Goal: Task Accomplishment & Management: Use online tool/utility

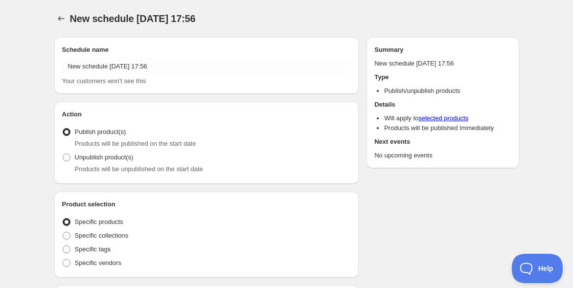
radio input "true"
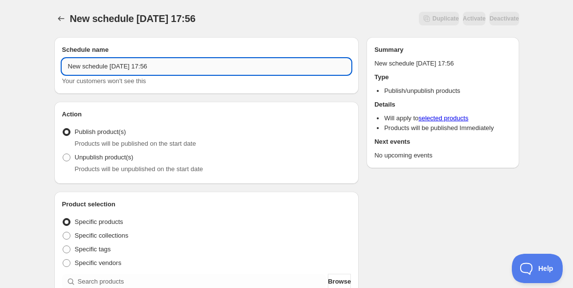
click at [104, 65] on input "New schedule Sep 03 2025 17:56" at bounding box center [206, 67] width 289 height 16
paste input "第48回 圀手會チャネル（大國魂神社・総会）"
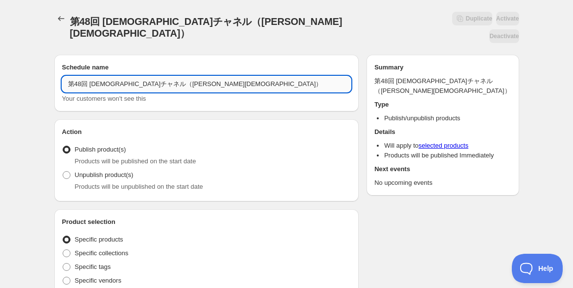
click at [66, 76] on input "第48回 圀手會チャネル（大國魂神社・総会）" at bounding box center [206, 84] width 289 height 16
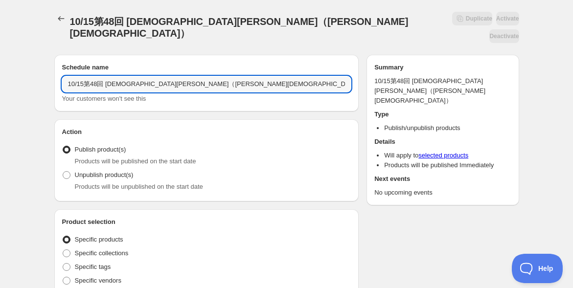
drag, startPoint x: 150, startPoint y: 69, endPoint x: 258, endPoint y: 90, distance: 110.7
click at [232, 76] on div "10/15第48回 圀手會チャネル（大國魂神社・総会） Your customers won't see this" at bounding box center [206, 89] width 289 height 27
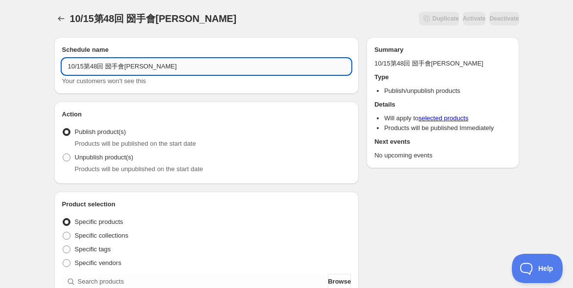
drag, startPoint x: 106, startPoint y: 67, endPoint x: 84, endPoint y: 64, distance: 22.8
click at [84, 64] on input "10/15第48回 圀手會チャネル" at bounding box center [206, 67] width 289 height 16
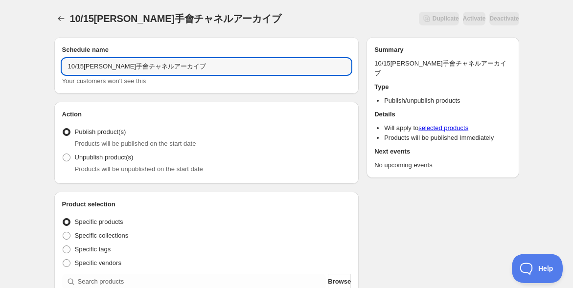
type input "10/15圀手會チャネルアーカイブ"
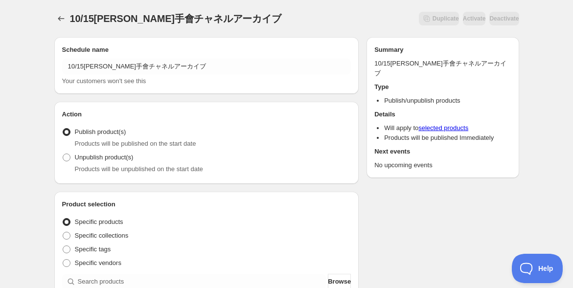
click at [67, 157] on span at bounding box center [67, 158] width 8 height 8
click at [63, 154] on input "Unpublish product(s)" at bounding box center [63, 154] width 0 height 0
radio input "true"
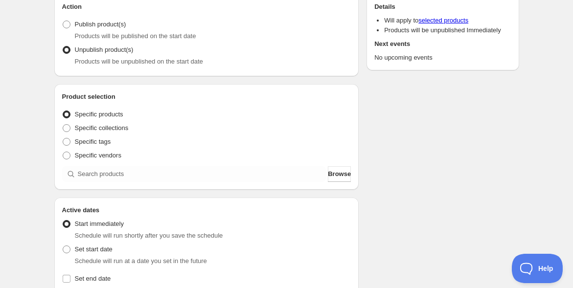
scroll to position [109, 0]
click at [76, 172] on div at bounding box center [194, 173] width 264 height 16
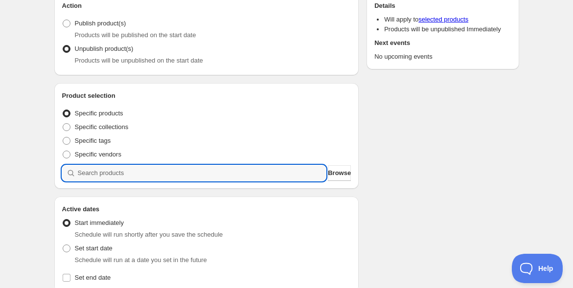
paste input "【10月15日(水)】第48回 圀手會チャネル（大國魂神社・総会）"
type input "【10月15日(水)】第48回 圀手會チャネル（大國魂神社・総会）"
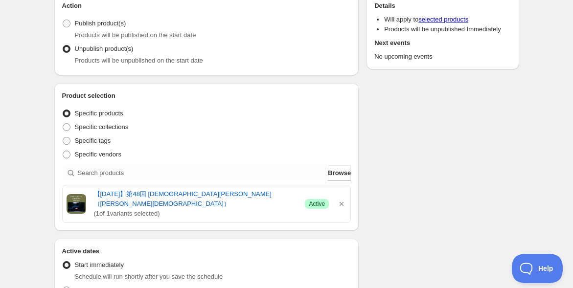
click at [30, 146] on div "10/15圀手會チャネルアーカイブ. This page is ready 10/15圀手會チャネルアーカイブ Duplicate Activate Deac…" at bounding box center [286, 284] width 573 height 786
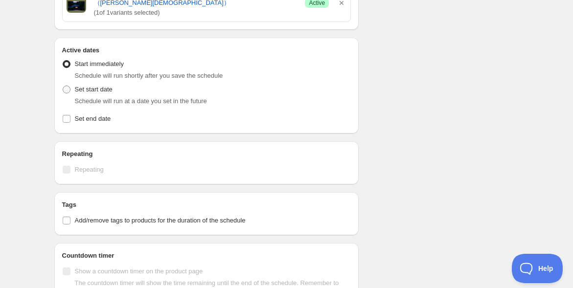
scroll to position [326, 0]
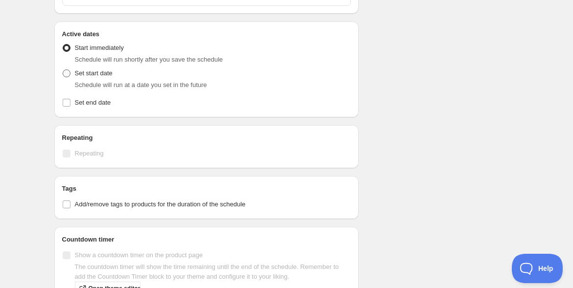
click at [65, 69] on span at bounding box center [67, 73] width 8 height 8
click at [63, 69] on input "Set start date" at bounding box center [63, 69] width 0 height 0
radio input "true"
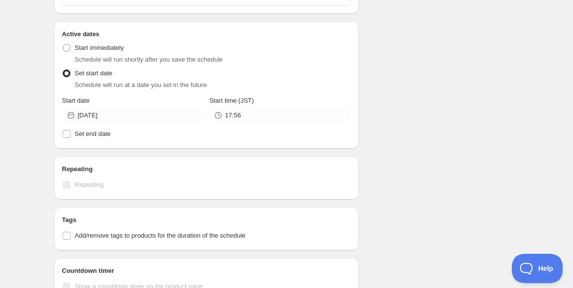
click at [43, 75] on div "10/15圀手會チャネルアーカイブ. This page is ready 10/15圀手會チャネルアーカイブ Duplicate Activate Deac…" at bounding box center [287, 73] width 488 height 798
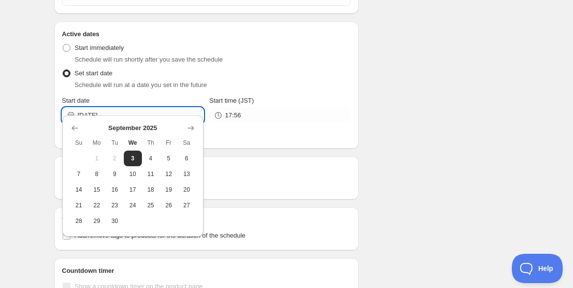
click at [137, 108] on input "2025-09-03" at bounding box center [141, 116] width 126 height 16
click at [192, 129] on icon "Show next month, October 2025" at bounding box center [190, 128] width 6 height 5
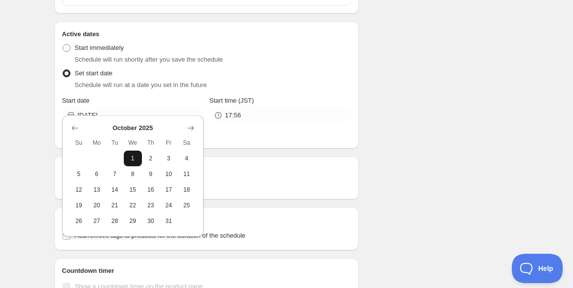
click at [137, 158] on span "1" at bounding box center [133, 159] width 10 height 8
type input "2025-10-01"
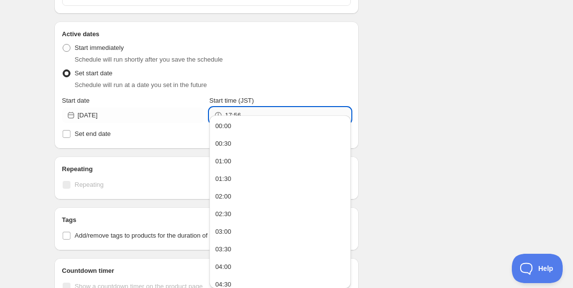
click at [251, 108] on input "17:56" at bounding box center [288, 116] width 126 height 16
click at [244, 122] on button "00:00" at bounding box center [280, 126] width 136 height 16
type input "00:00"
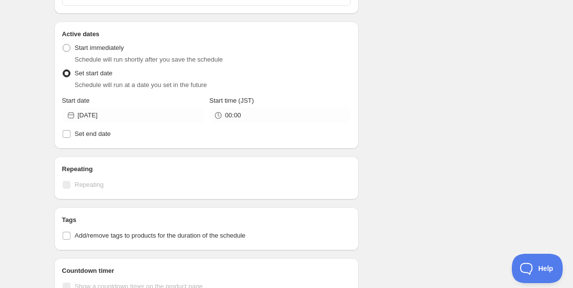
click at [26, 120] on div "10/15圀手會チャネルアーカイブ. This page is ready 10/15圀手會チャネルアーカイブ Duplicate Activate Deac…" at bounding box center [286, 82] width 573 height 817
click at [30, 154] on div "10/15圀手會チャネルアーカイブ. This page is ready 10/15圀手會チャネルアーカイブ Duplicate Activate Deac…" at bounding box center [286, 82] width 573 height 817
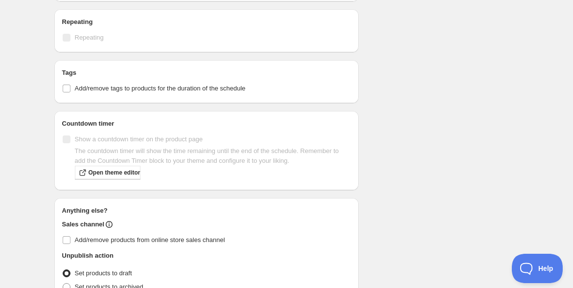
scroll to position [517, 0]
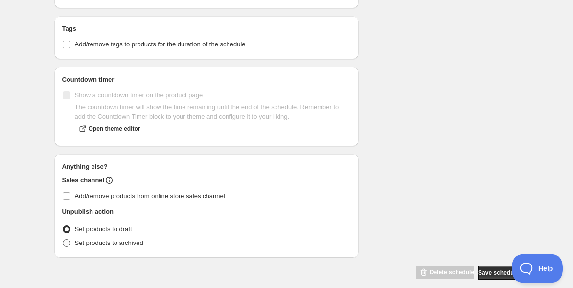
click at [64, 239] on span at bounding box center [67, 243] width 8 height 8
click at [63, 239] on input "Set products to archived" at bounding box center [63, 239] width 0 height 0
radio input "true"
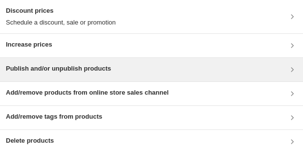
click at [208, 70] on div "Publish and/or unpublish products" at bounding box center [152, 70] width 292 height 12
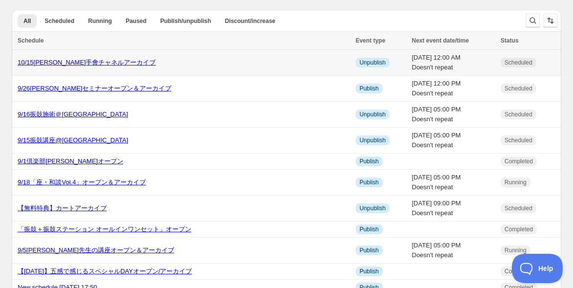
click at [80, 58] on div "10/15圀手會チャネルアーカイブ" at bounding box center [184, 63] width 332 height 10
